Goal: Transaction & Acquisition: Purchase product/service

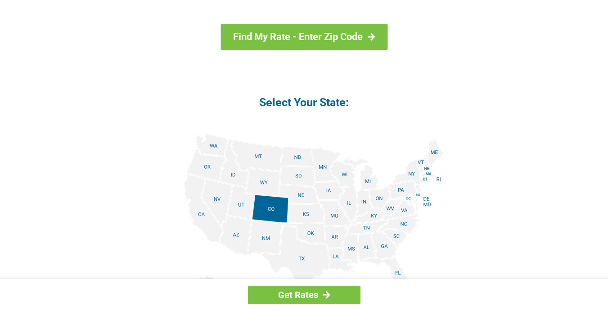
scroll to position [991, 0]
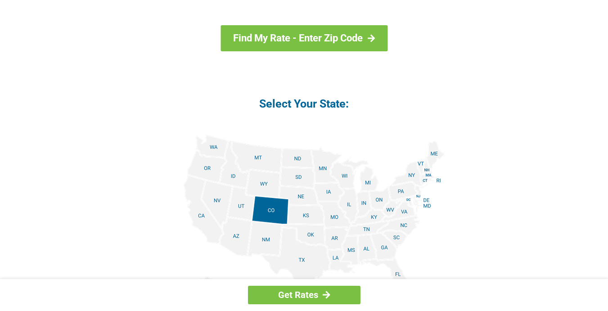
click at [235, 226] on img at bounding box center [304, 236] width 281 height 203
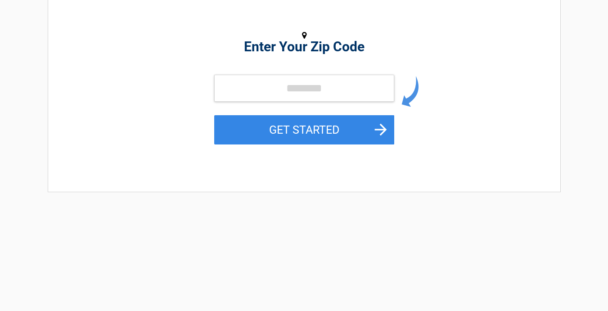
scroll to position [135, 0]
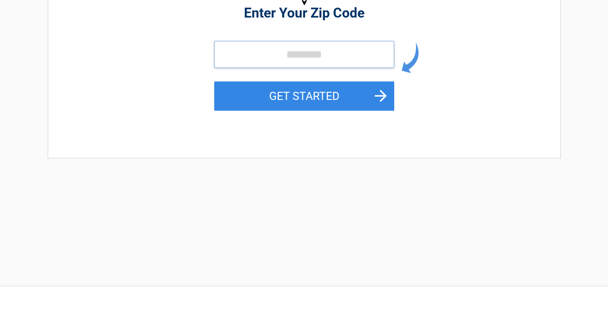
click at [253, 55] on input "tel" at bounding box center [304, 54] width 180 height 27
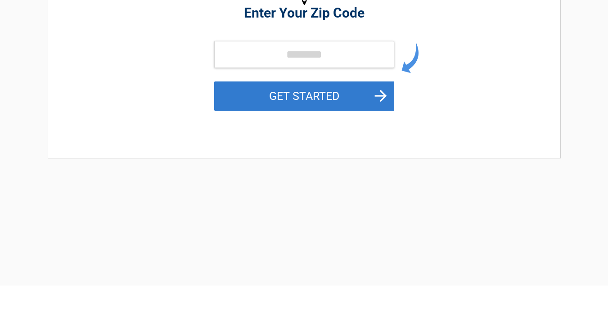
click at [383, 92] on button "GET STARTED" at bounding box center [304, 95] width 180 height 29
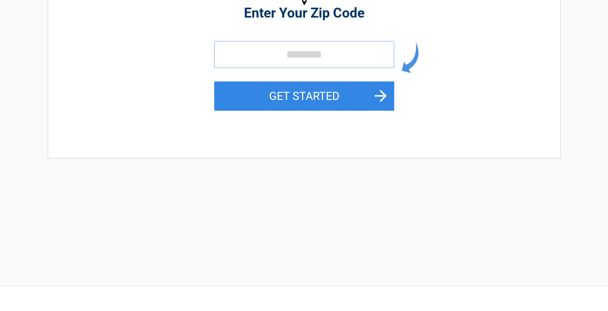
click at [279, 41] on input "tel" at bounding box center [304, 54] width 180 height 27
type input "*****"
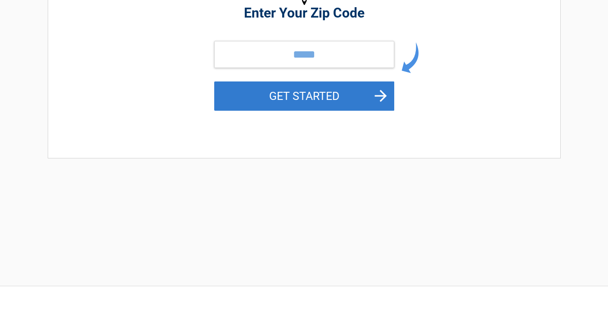
click at [381, 91] on button "GET STARTED" at bounding box center [304, 95] width 180 height 29
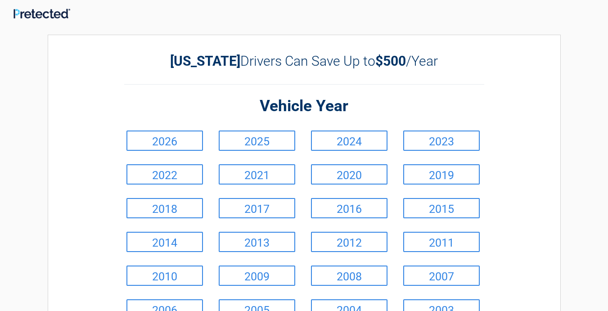
scroll to position [0, 0]
